Goal: Transaction & Acquisition: Purchase product/service

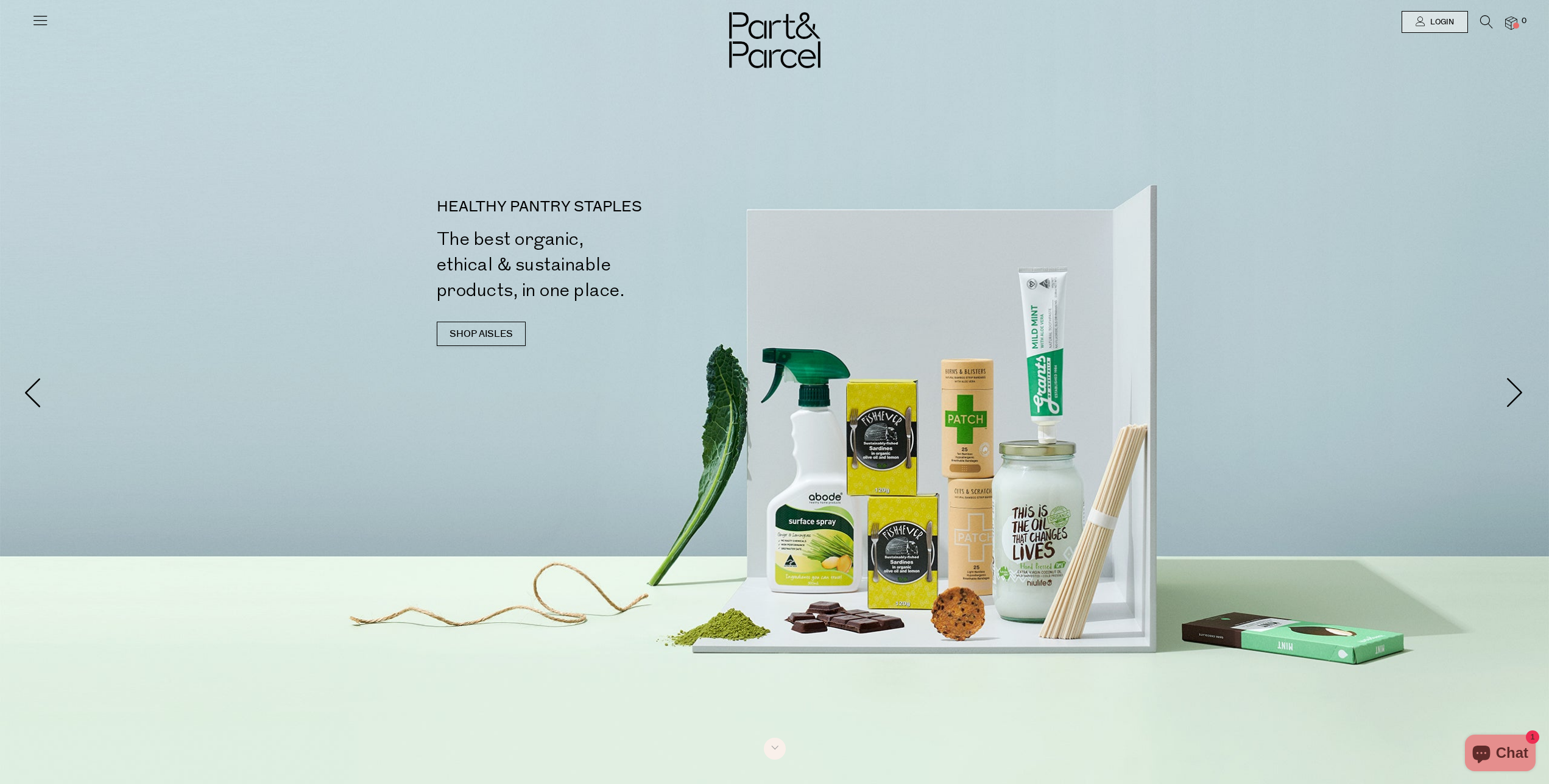
click at [1486, 19] on icon at bounding box center [1487, 21] width 13 height 13
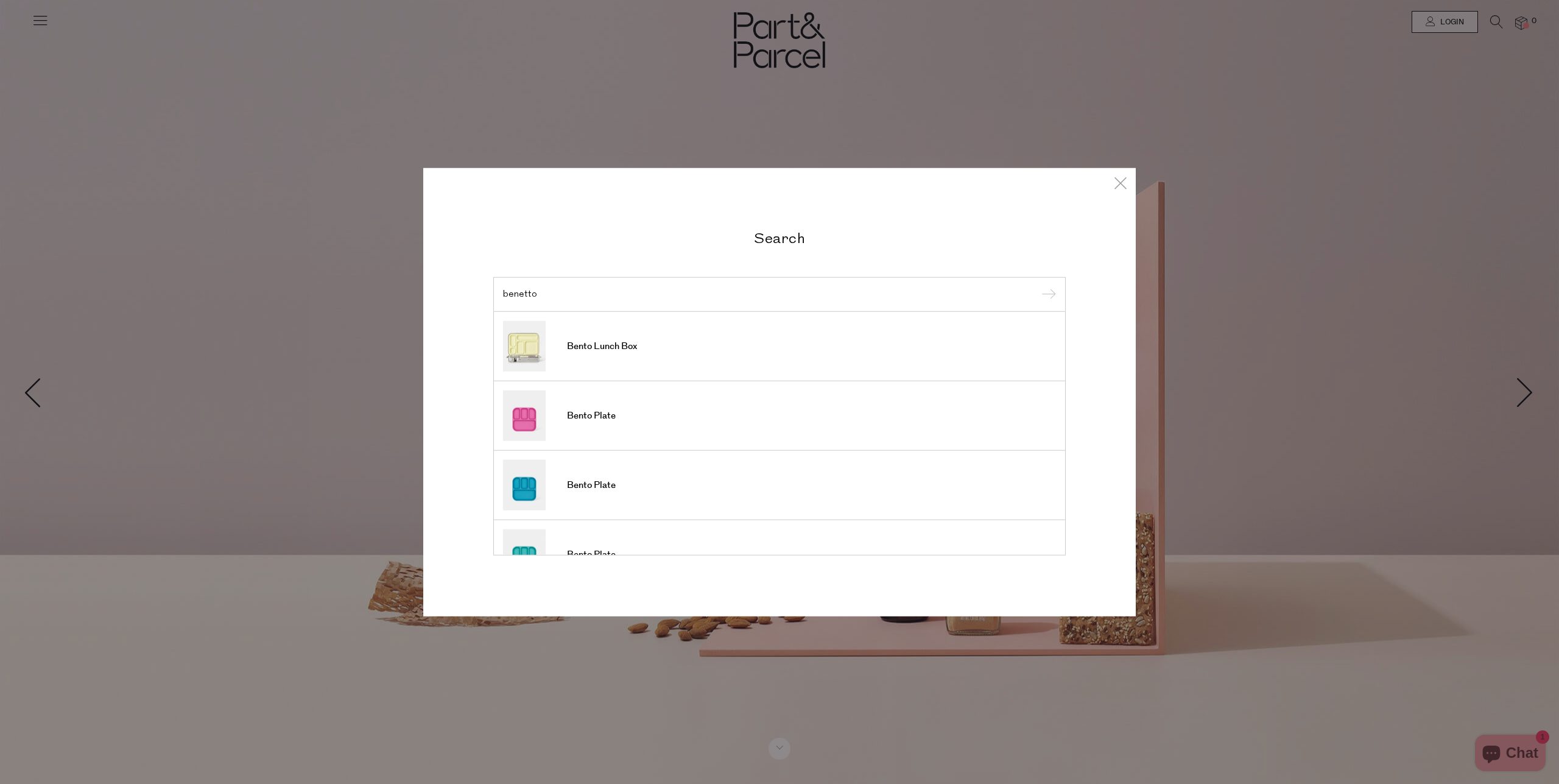
type input "benetto"
click at [1038, 286] on input "submit" at bounding box center [1046, 294] width 18 height 18
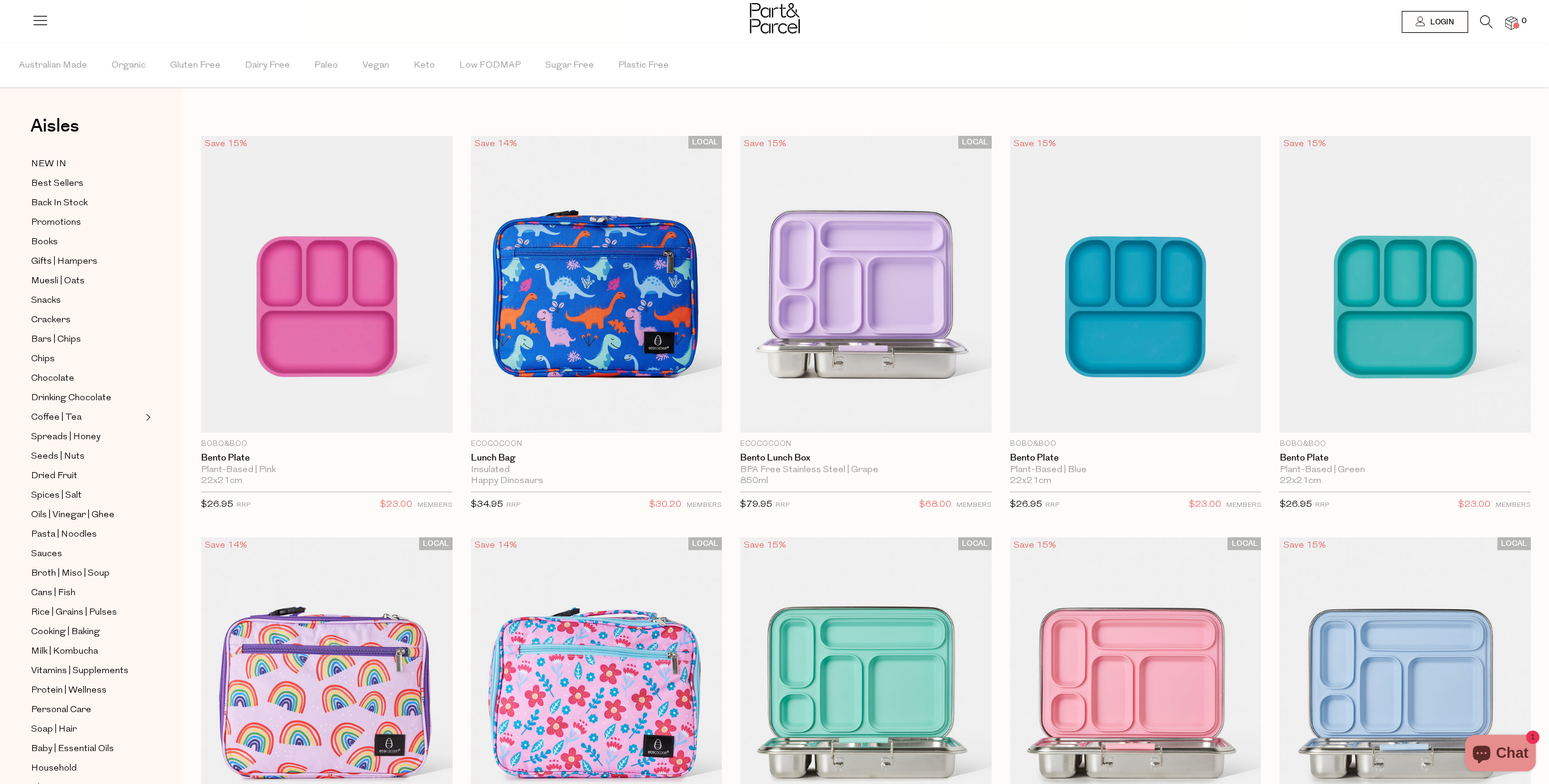
click at [1484, 16] on icon at bounding box center [1487, 21] width 13 height 13
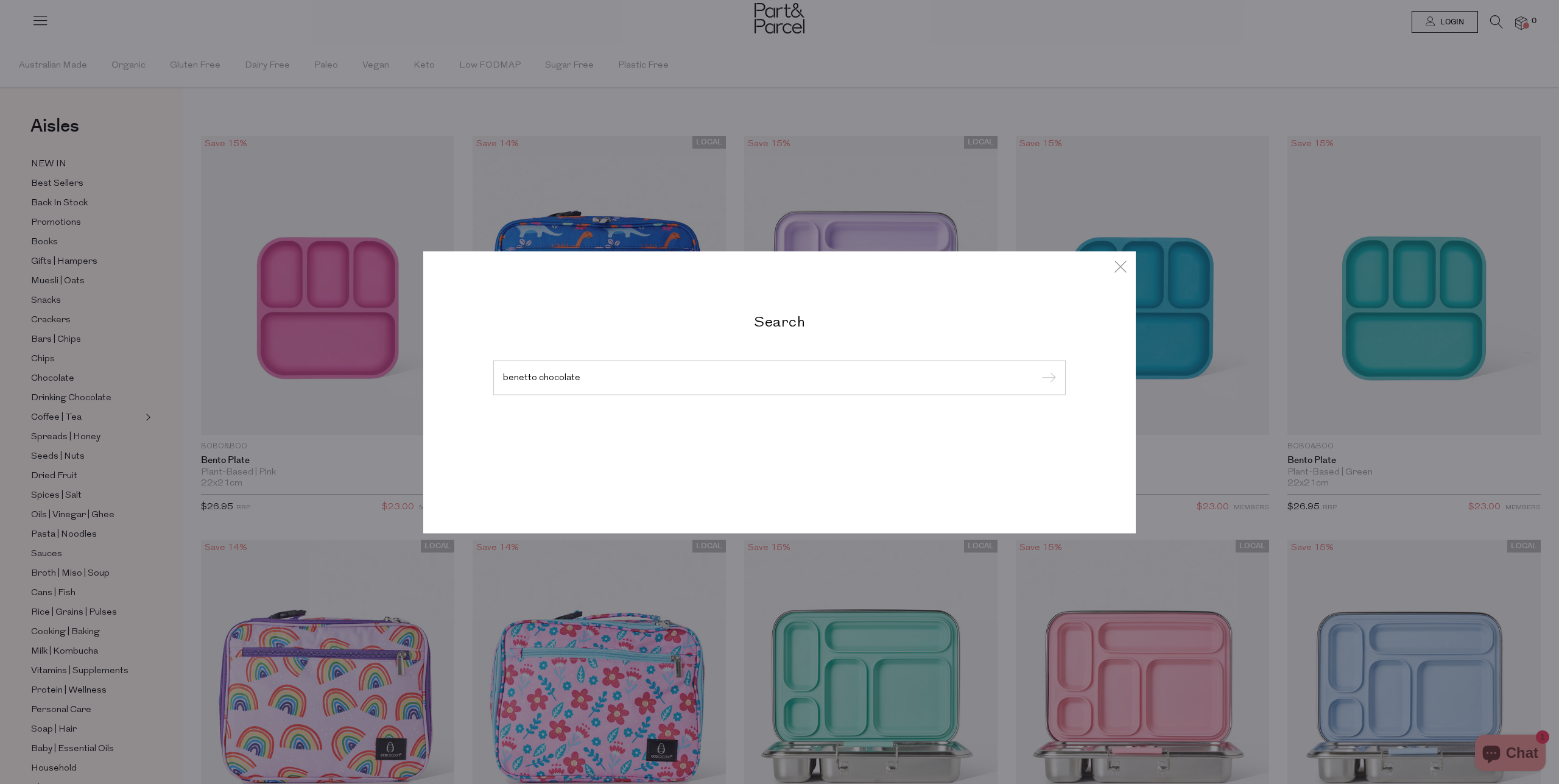
type input "benetto chocolate"
click at [1038, 369] on input "submit" at bounding box center [1046, 378] width 18 height 18
